Goal: Transaction & Acquisition: Download file/media

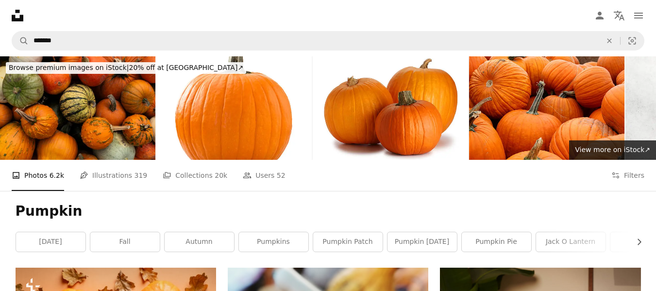
scroll to position [2297, 0]
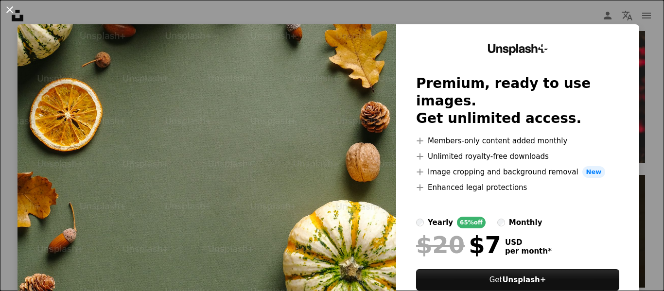
click at [12, 8] on button "An X shape" at bounding box center [10, 10] width 12 height 12
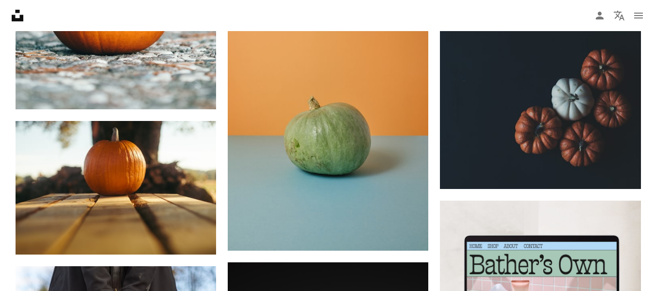
scroll to position [3995, 0]
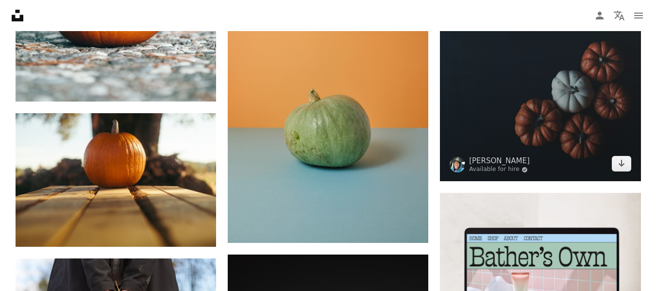
click at [567, 121] on img at bounding box center [540, 30] width 201 height 301
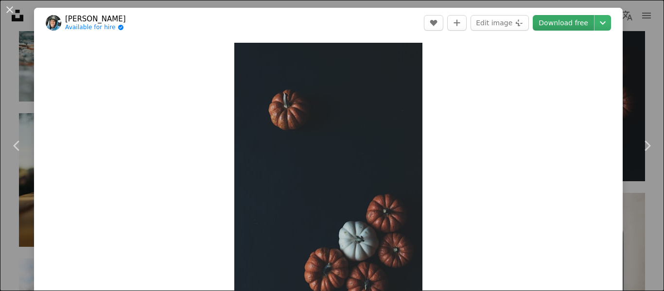
click at [555, 19] on link "Download free" at bounding box center [562, 23] width 61 height 16
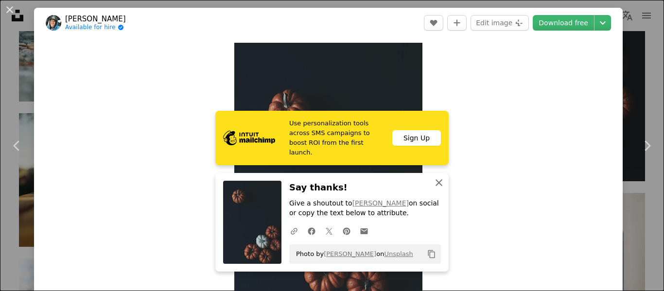
click at [436, 182] on icon "button" at bounding box center [438, 182] width 7 height 7
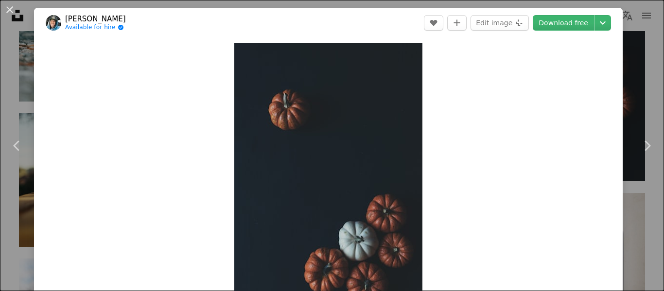
click at [11, 11] on button "An X shape" at bounding box center [10, 10] width 12 height 12
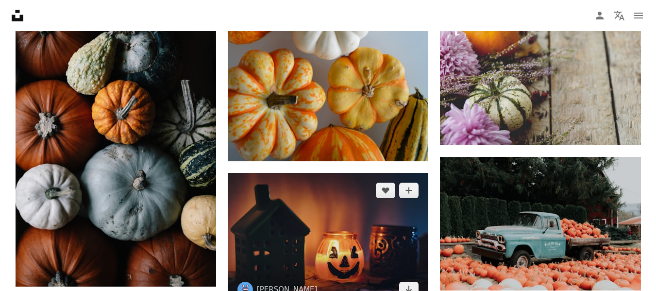
scroll to position [6839, 0]
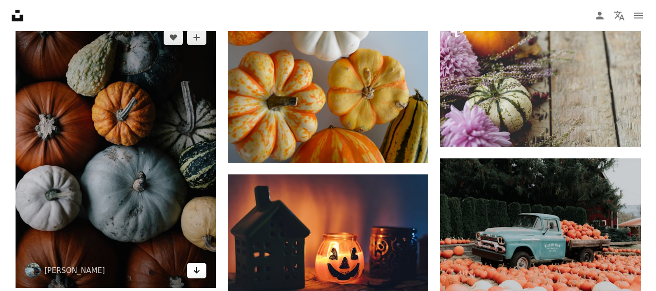
click at [196, 271] on icon "Download" at bounding box center [197, 270] width 6 height 7
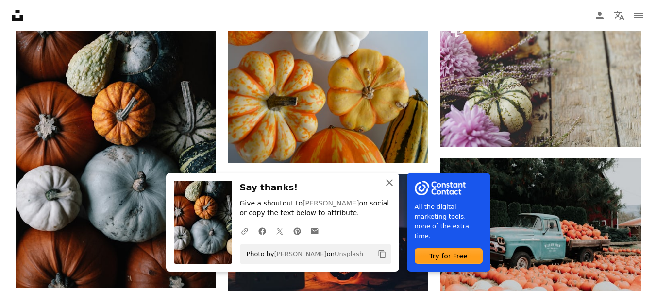
click at [395, 189] on button "An X shape Close" at bounding box center [389, 182] width 19 height 19
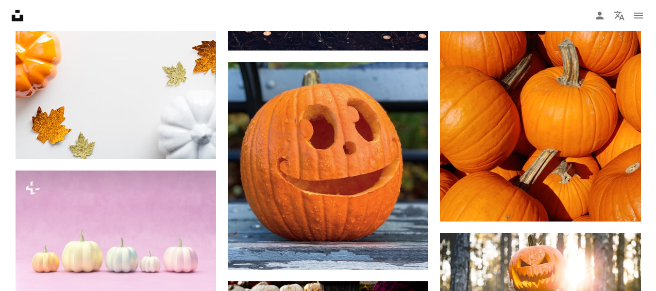
scroll to position [7552, 0]
